Goal: Use online tool/utility

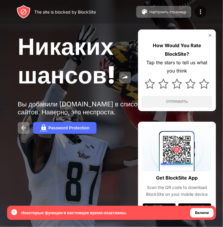
click at [82, 88] on span "Никаких шансов!" at bounding box center [67, 60] width 98 height 57
click at [206, 215] on div "Включи" at bounding box center [202, 213] width 14 height 6
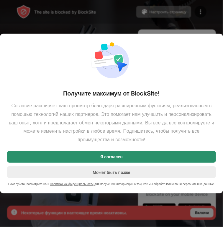
click at [111, 155] on div "Я согласен" at bounding box center [111, 157] width 22 height 5
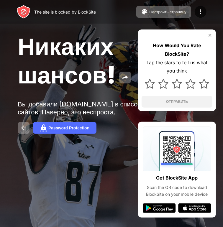
click at [141, 86] on div "How Would You Rate BlockSite? Tap the stars to tell us what you think ОТПРАВИТЬ" at bounding box center [177, 70] width 78 height 82
click at [144, 82] on div at bounding box center [177, 83] width 71 height 17
click at [147, 81] on img at bounding box center [150, 84] width 10 height 10
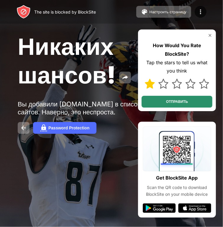
click at [153, 101] on button "ОТПРАВИТЬ" at bounding box center [177, 102] width 71 height 12
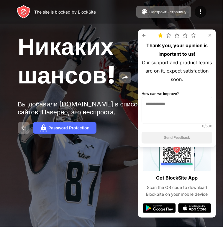
click at [212, 38] on div "Thank you, your opinion is important to us! Our support and product teams are o…" at bounding box center [177, 88] width 78 height 118
click at [211, 36] on img at bounding box center [210, 35] width 5 height 5
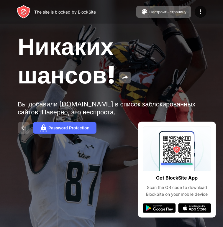
click at [25, 129] on img at bounding box center [23, 127] width 7 height 7
click at [47, 121] on div "Никаких шансов! Вы добавили [DOMAIN_NAME] в список заблокированных сайтов. Наве…" at bounding box center [111, 83] width 223 height 166
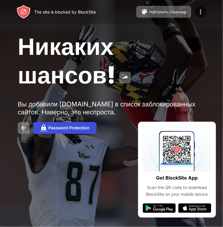
click at [47, 128] on img at bounding box center [43, 127] width 7 height 7
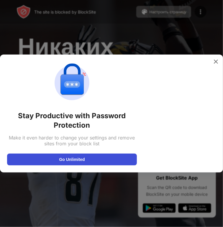
click at [51, 159] on button "Go Unlimited" at bounding box center [72, 160] width 130 height 12
